Goal: Task Accomplishment & Management: Use online tool/utility

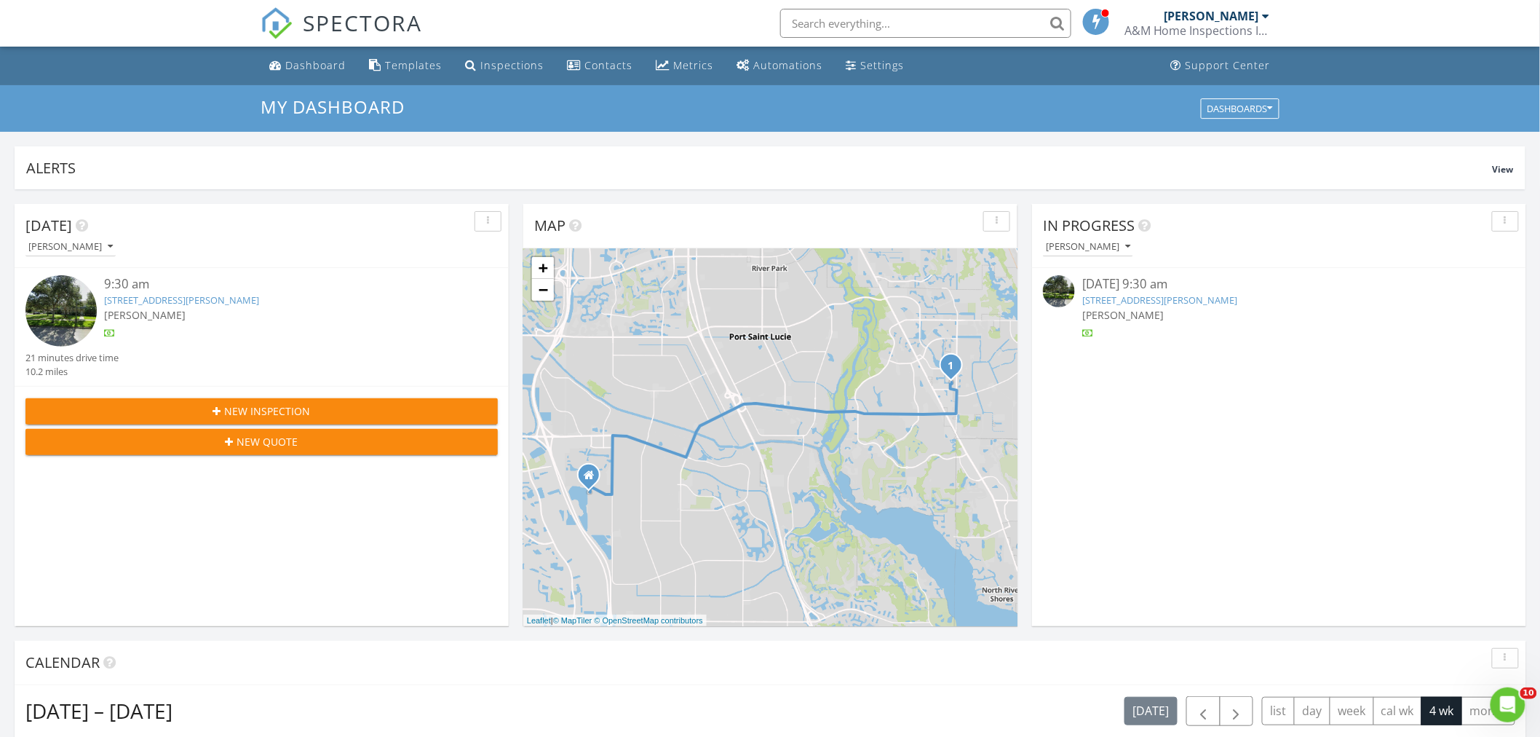
click at [1122, 298] on link "1890 SE Grand Dr, Port St. Lucie, FL 34952" at bounding box center [1159, 299] width 155 height 13
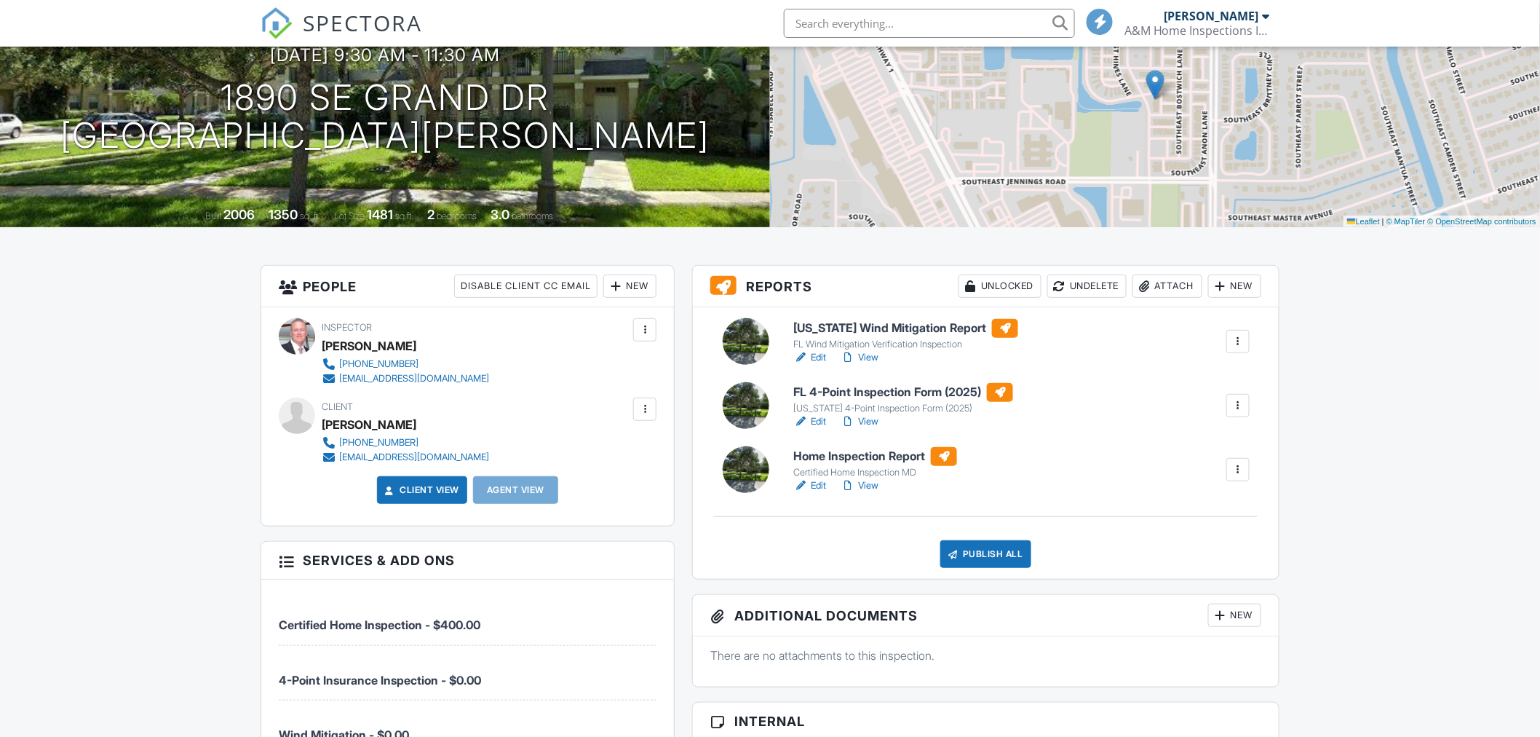
click at [828, 392] on h6 "FL 4-Point Inspection Form (2025)" at bounding box center [903, 392] width 220 height 19
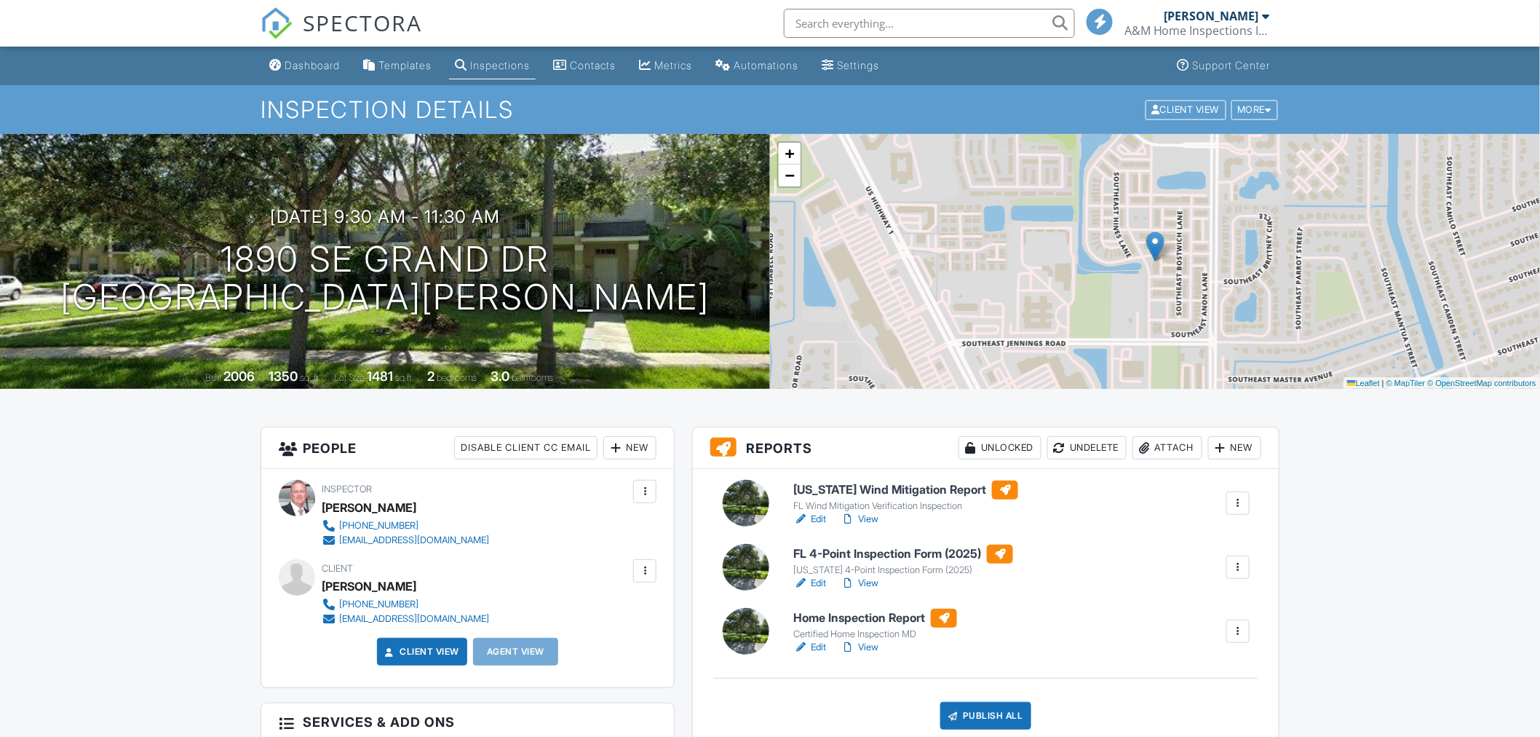
click at [826, 488] on h6 "[US_STATE] Wind Mitigation Report" at bounding box center [905, 489] width 225 height 19
click at [864, 621] on h6 "Home Inspection Report" at bounding box center [875, 617] width 164 height 19
